Goal: Book appointment/travel/reservation

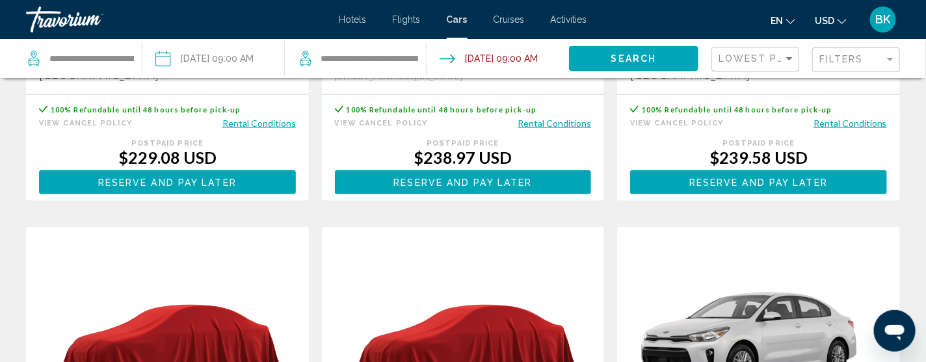
click at [456, 23] on span "Cars" at bounding box center [457, 19] width 21 height 10
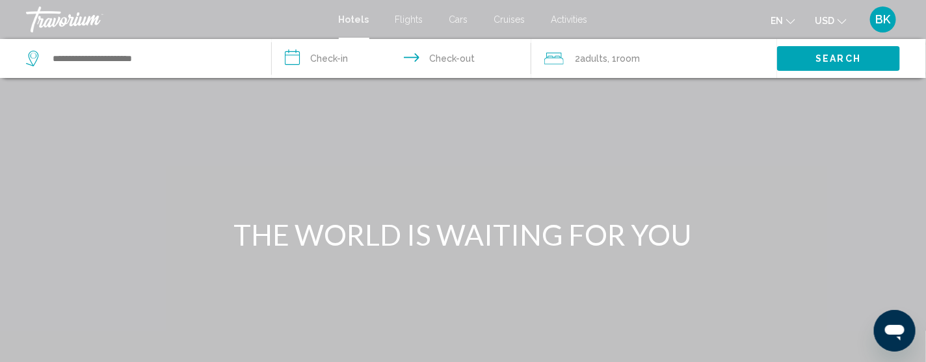
click at [458, 19] on span "Cars" at bounding box center [458, 19] width 19 height 10
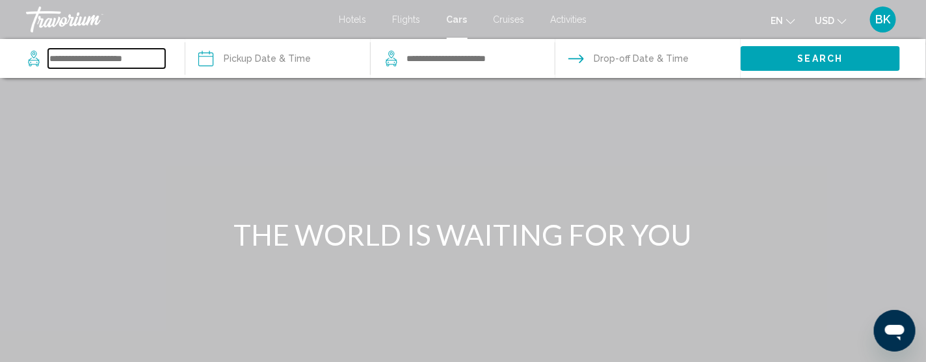
click at [116, 63] on input "Search widget" at bounding box center [106, 59] width 117 height 20
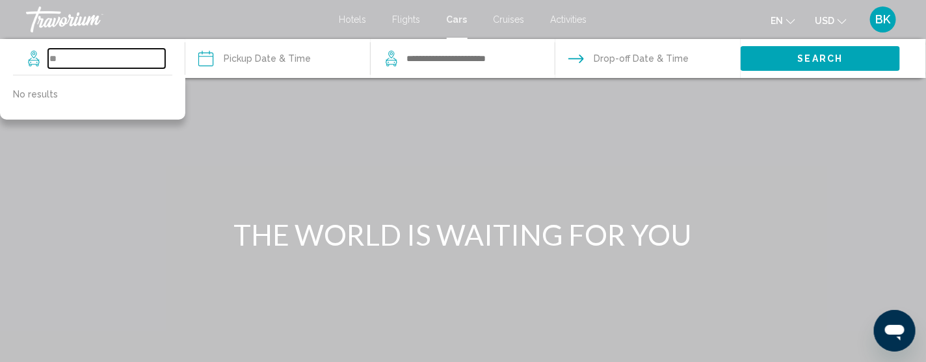
type input "*"
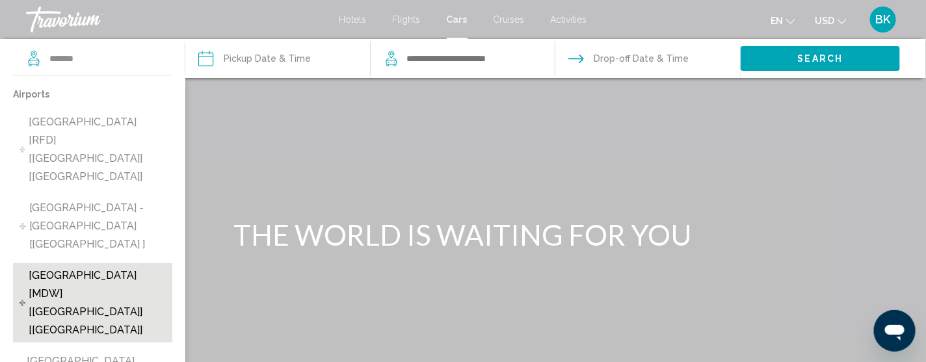
click at [101, 267] on span "[GEOGRAPHIC_DATA] [MDW] [[GEOGRAPHIC_DATA]] [[GEOGRAPHIC_DATA]]" at bounding box center [97, 303] width 137 height 73
type input "**********"
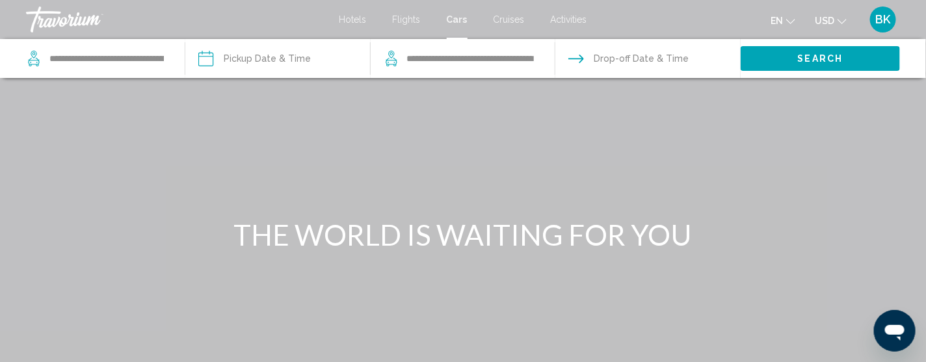
click at [254, 55] on input "Pickup date" at bounding box center [277, 60] width 190 height 43
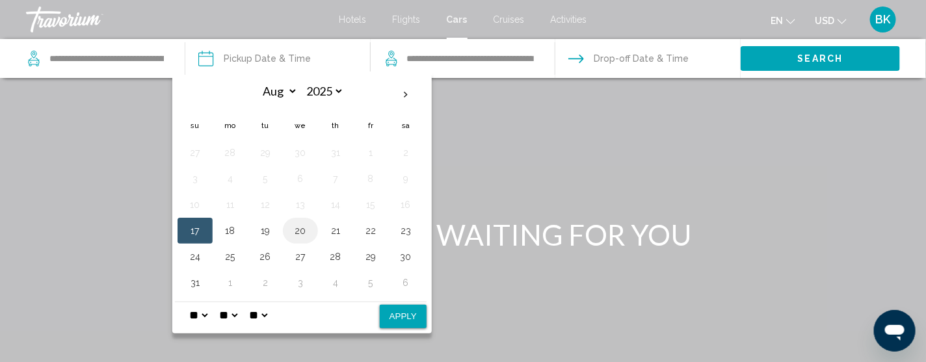
click at [302, 229] on button "20" at bounding box center [300, 231] width 21 height 18
click at [406, 316] on button "Apply" at bounding box center [403, 316] width 47 height 23
type input "**********"
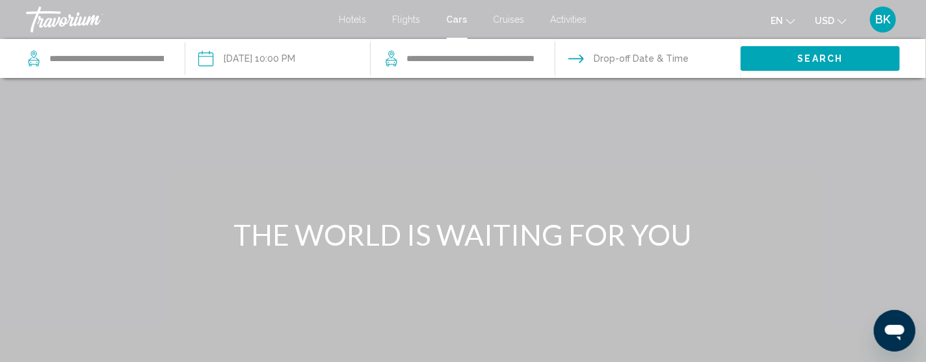
click at [637, 61] on input "Drop-off date" at bounding box center [647, 60] width 190 height 43
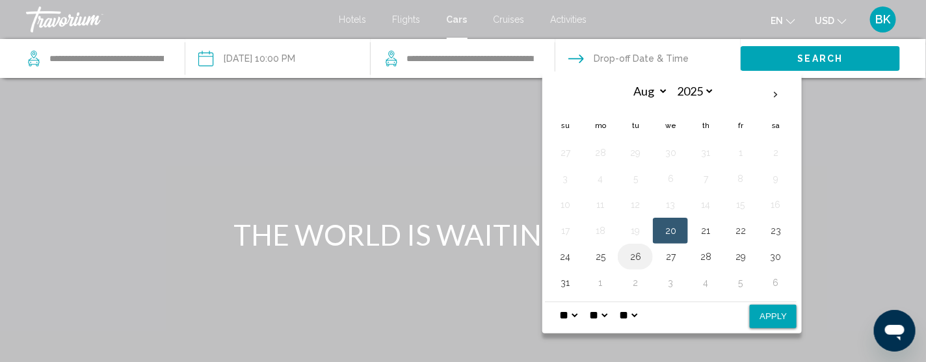
click at [635, 256] on button "26" at bounding box center [635, 257] width 21 height 18
click at [765, 319] on button "Apply" at bounding box center [772, 316] width 47 height 23
type input "**********"
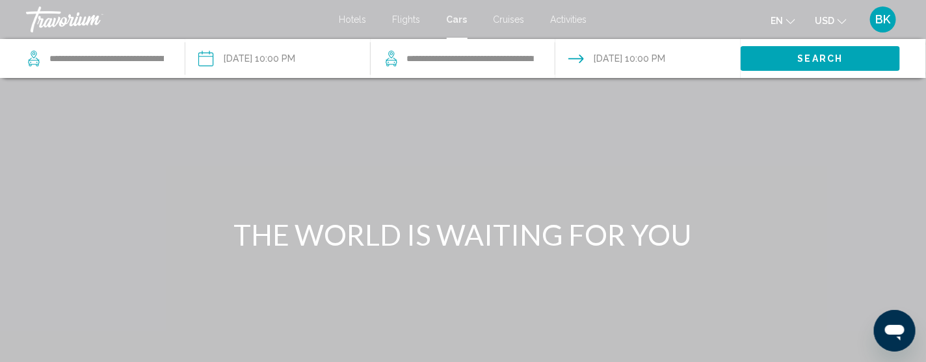
click at [789, 57] on button "Search" at bounding box center [819, 58] width 159 height 24
click at [356, 21] on span "Hotels" at bounding box center [352, 19] width 27 height 10
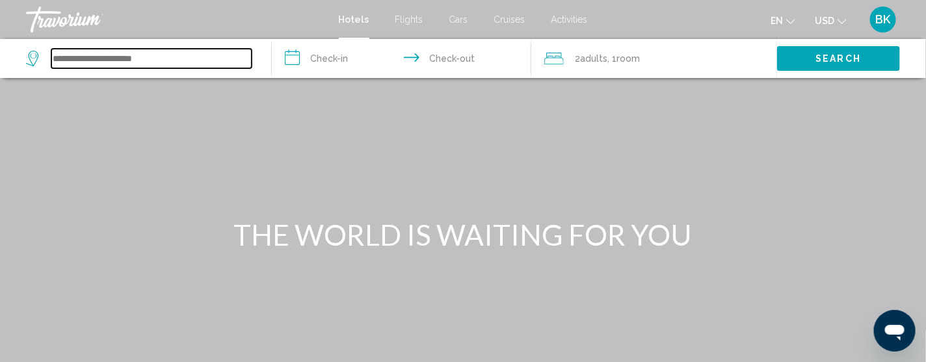
click at [88, 55] on input "Search widget" at bounding box center [151, 59] width 200 height 20
type input "*"
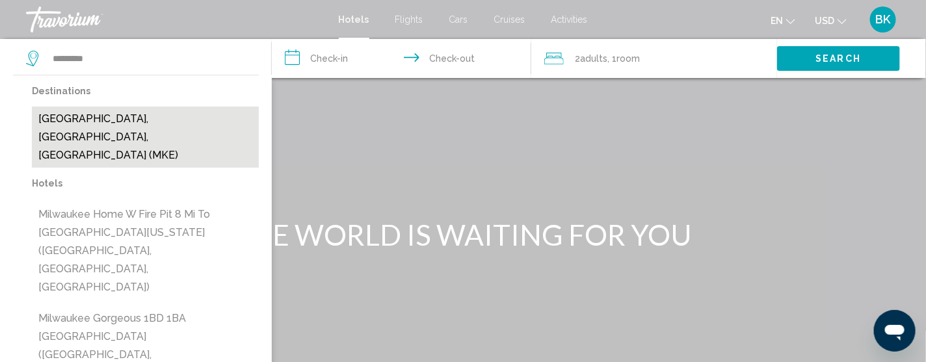
click at [144, 124] on button "[GEOGRAPHIC_DATA], [GEOGRAPHIC_DATA], [GEOGRAPHIC_DATA] (MKE)" at bounding box center [145, 137] width 227 height 61
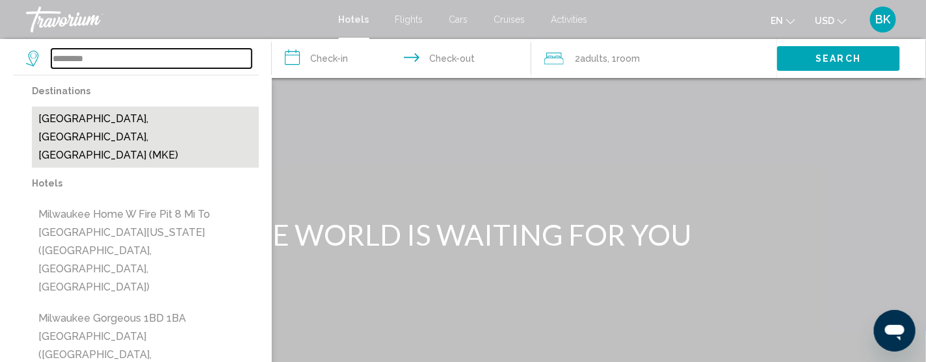
type input "**********"
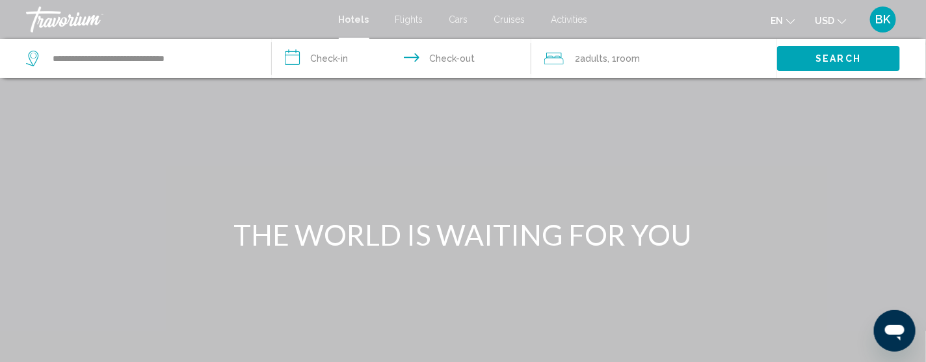
click at [346, 60] on input "**********" at bounding box center [404, 60] width 264 height 43
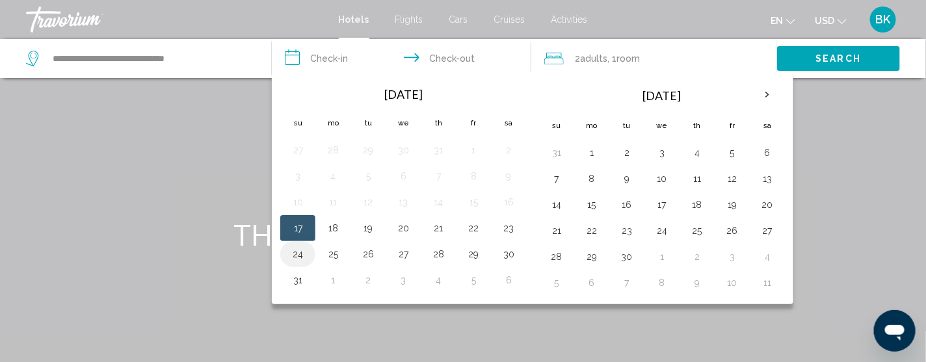
click at [294, 252] on button "24" at bounding box center [297, 254] width 21 height 18
click at [337, 254] on button "25" at bounding box center [332, 254] width 21 height 18
type input "**********"
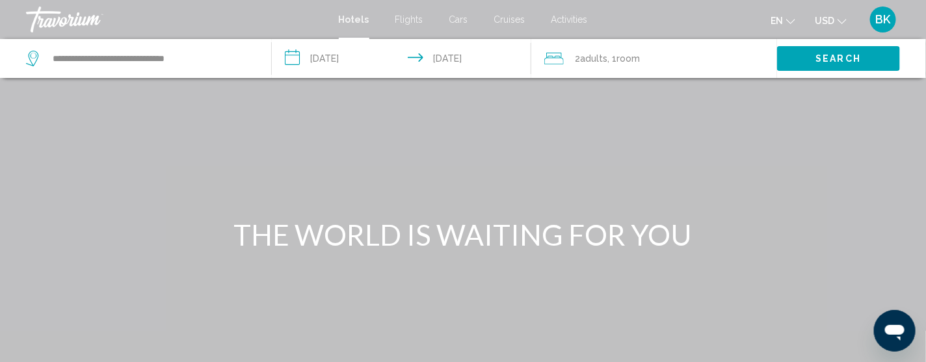
click at [582, 58] on span "Adults" at bounding box center [593, 58] width 27 height 10
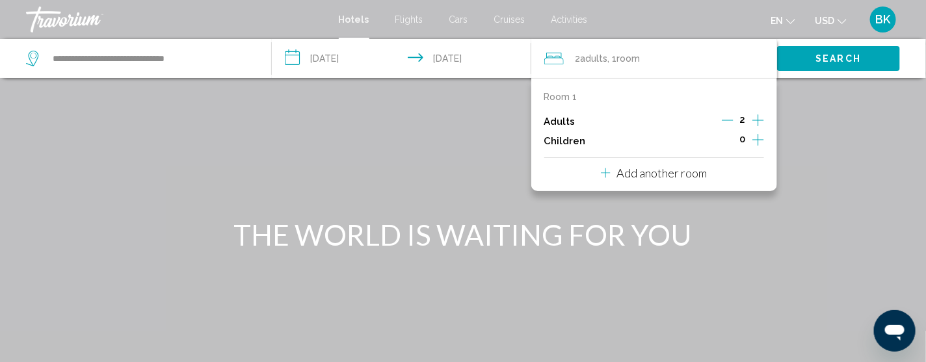
click at [569, 117] on p "Adults" at bounding box center [559, 121] width 31 height 11
click at [732, 120] on icon "Decrement adults" at bounding box center [728, 120] width 12 height 1
click at [826, 54] on span "Search" at bounding box center [839, 59] width 46 height 10
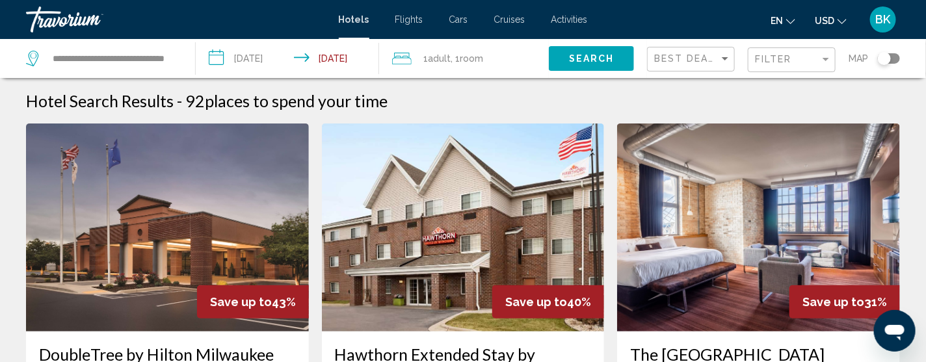
click at [509, 21] on span "Cruises" at bounding box center [509, 19] width 31 height 10
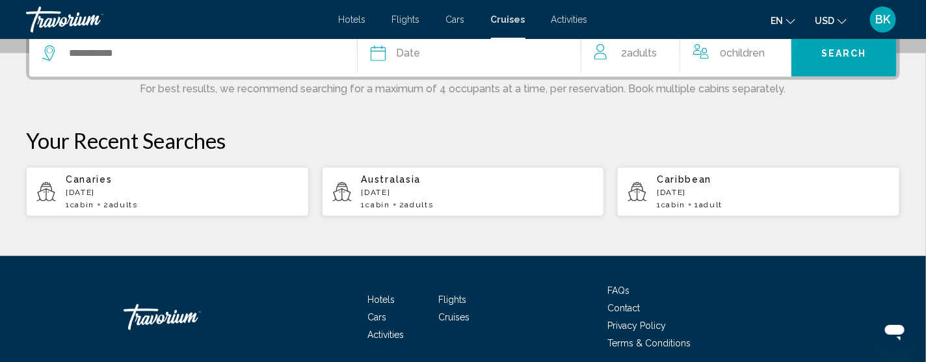
scroll to position [337, 0]
click at [79, 177] on span "Canaries" at bounding box center [89, 179] width 46 height 10
type input "********"
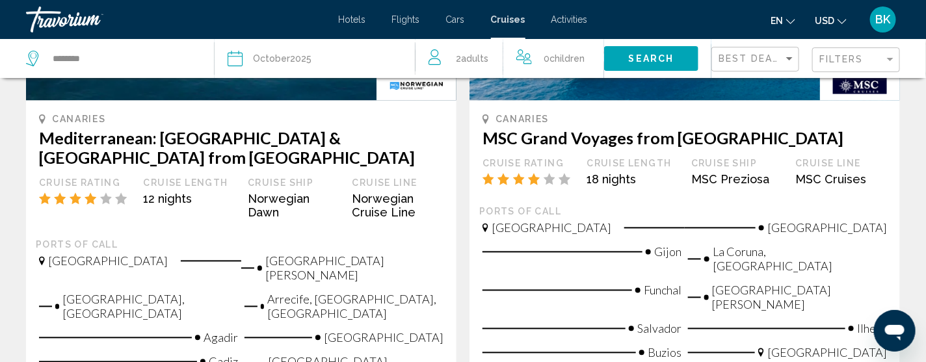
scroll to position [883, 0]
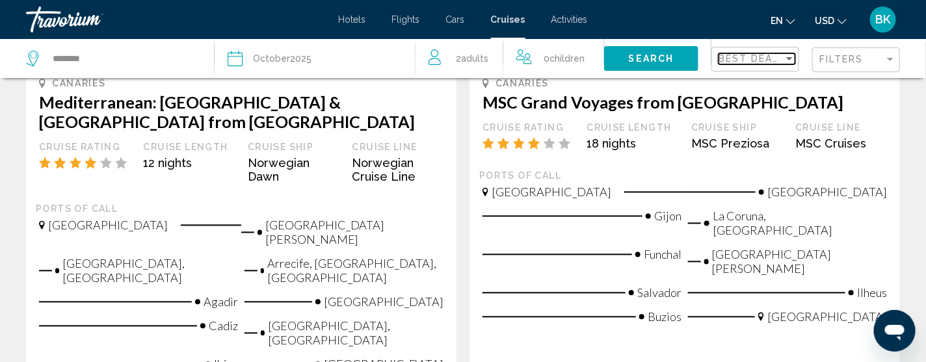
click at [788, 55] on div "Sort by" at bounding box center [789, 58] width 12 height 10
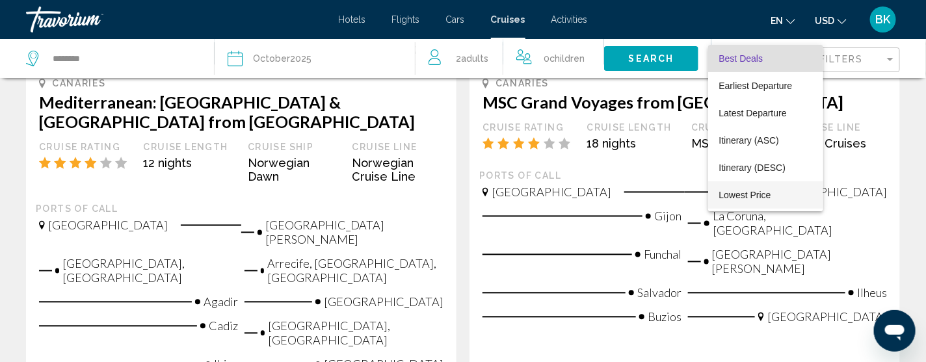
click at [755, 196] on span "Lowest Price" at bounding box center [744, 195] width 52 height 10
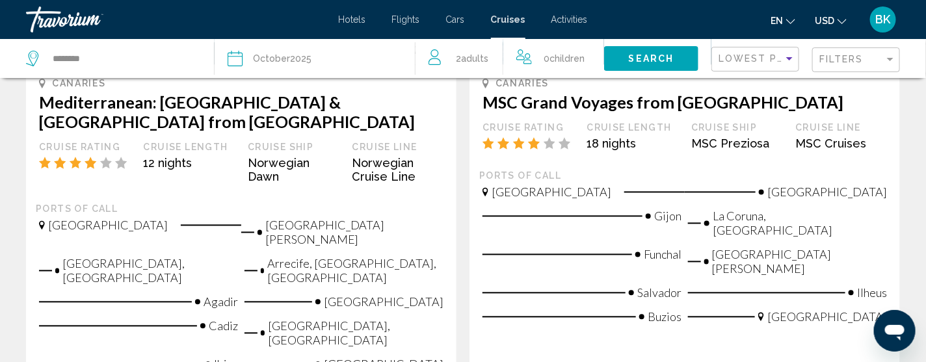
click at [3, 99] on div "Cruise Search Results - 10 cruises to [GEOGRAPHIC_DATA] Canaries [GEOGRAPHIC_DA…" at bounding box center [463, 201] width 926 height 1956
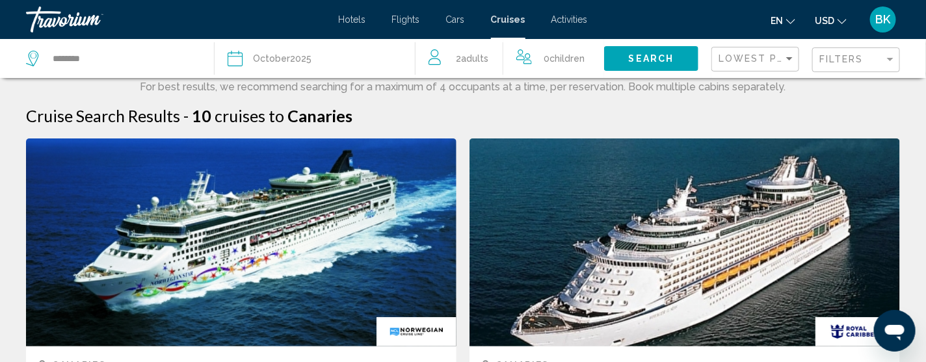
click at [660, 55] on span "Search" at bounding box center [652, 59] width 46 height 10
click at [217, 21] on link "Travorium" at bounding box center [176, 20] width 300 height 26
